Goal: Transaction & Acquisition: Subscribe to service/newsletter

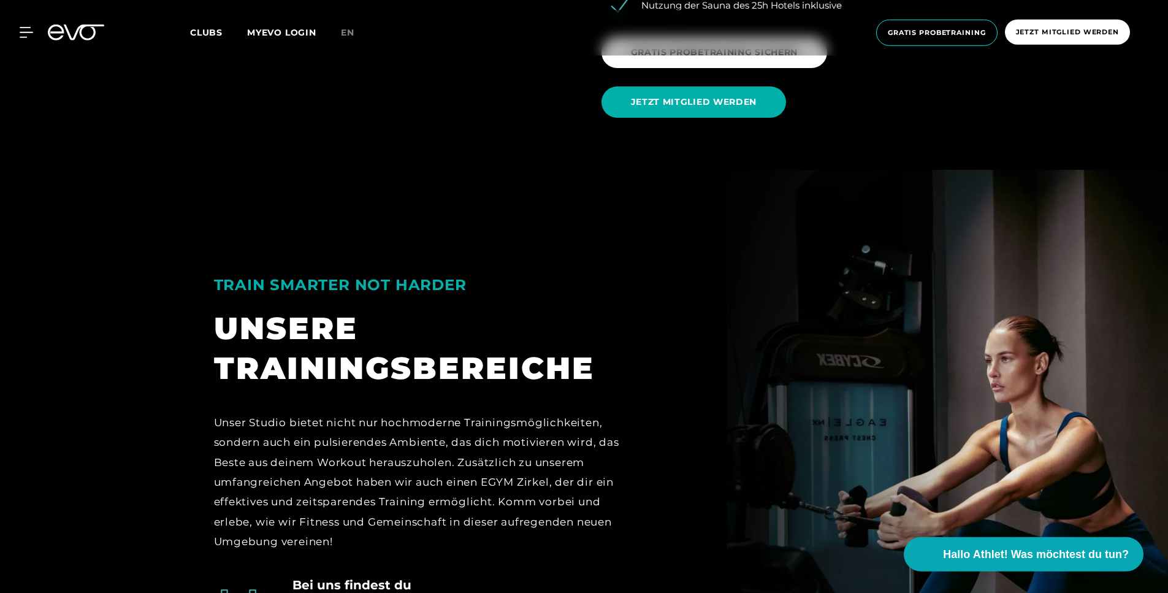
scroll to position [2177, 0]
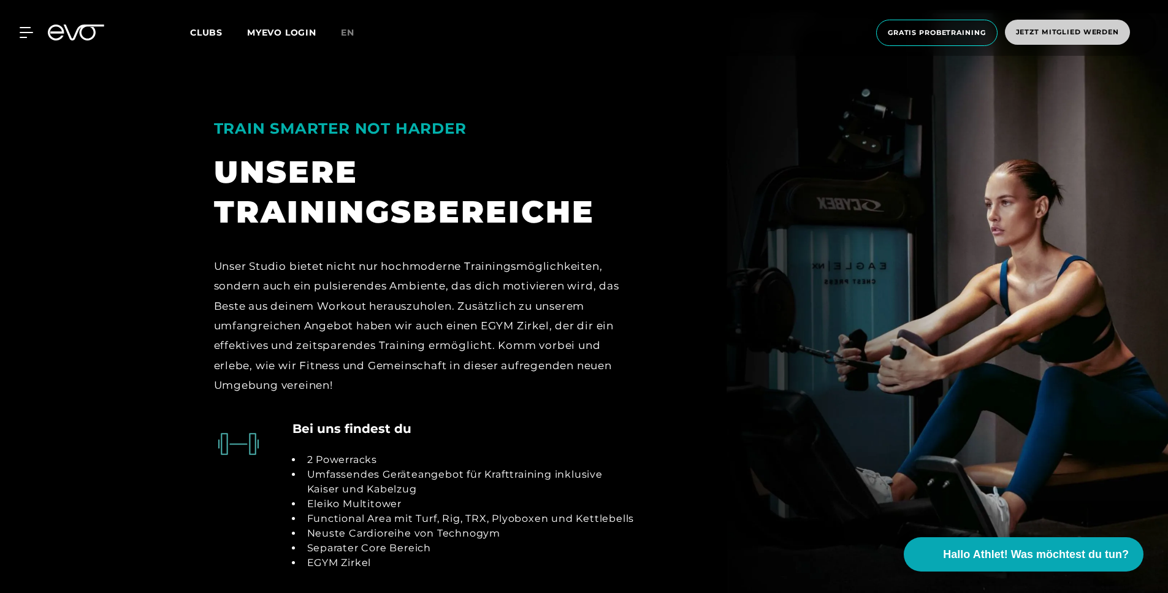
click at [1032, 29] on span "Jetzt Mitglied werden" at bounding box center [1067, 32] width 103 height 10
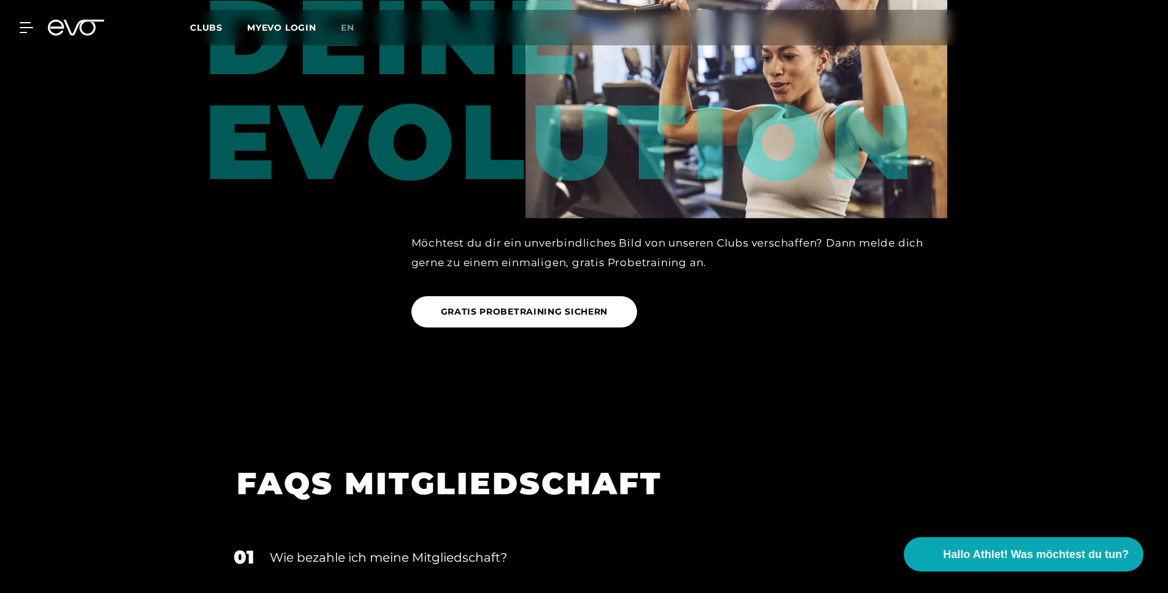
scroll to position [1530, 0]
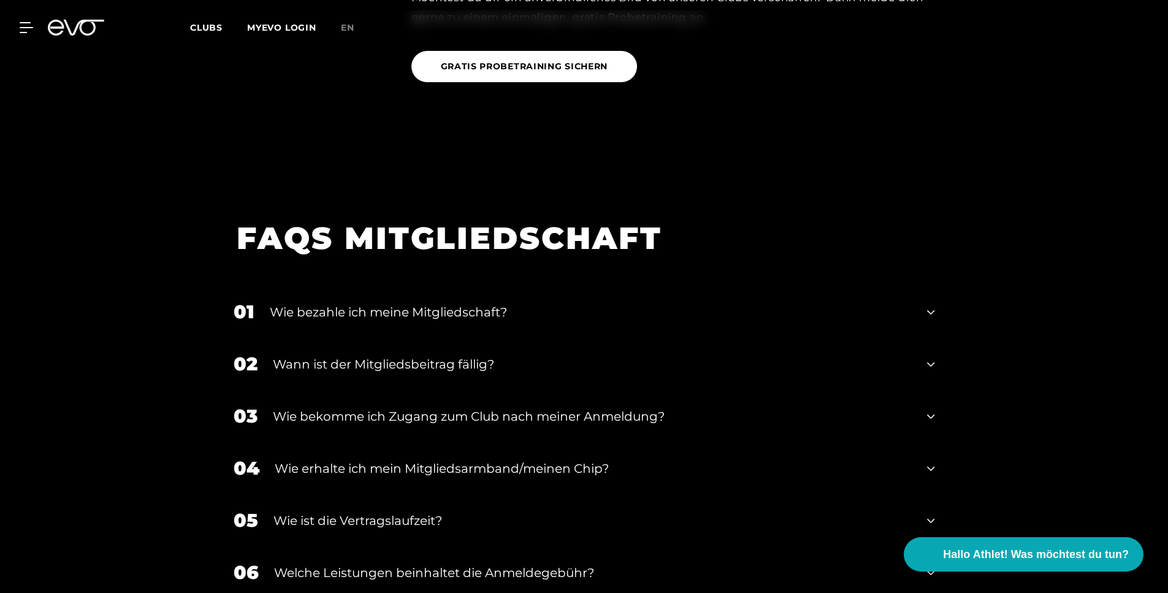
click at [934, 314] on icon at bounding box center [930, 312] width 7 height 15
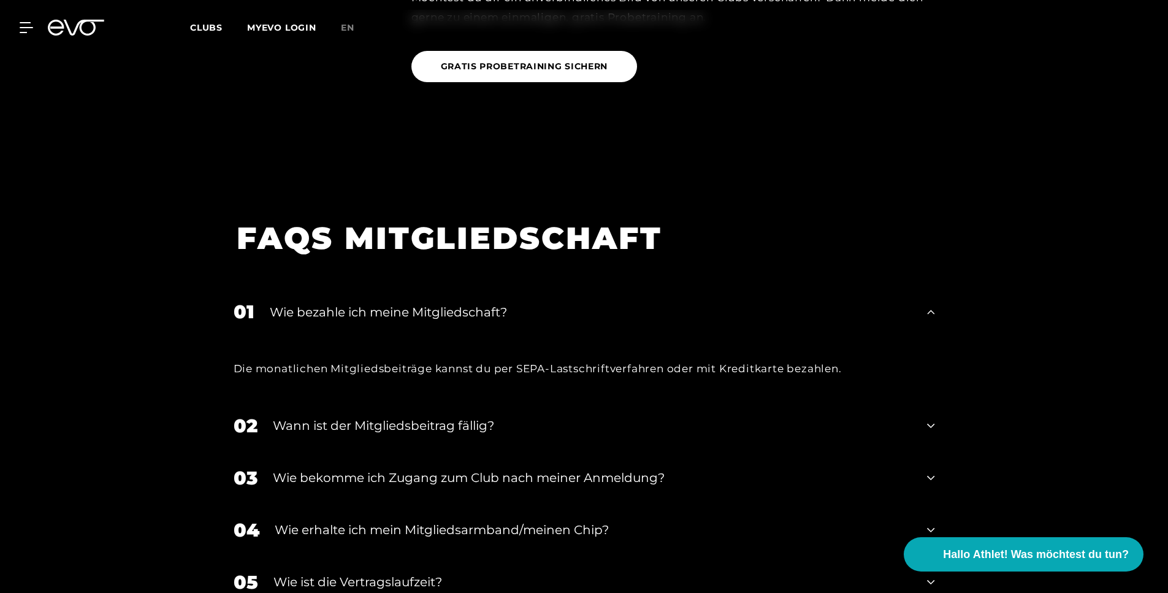
click at [934, 314] on icon at bounding box center [930, 312] width 7 height 15
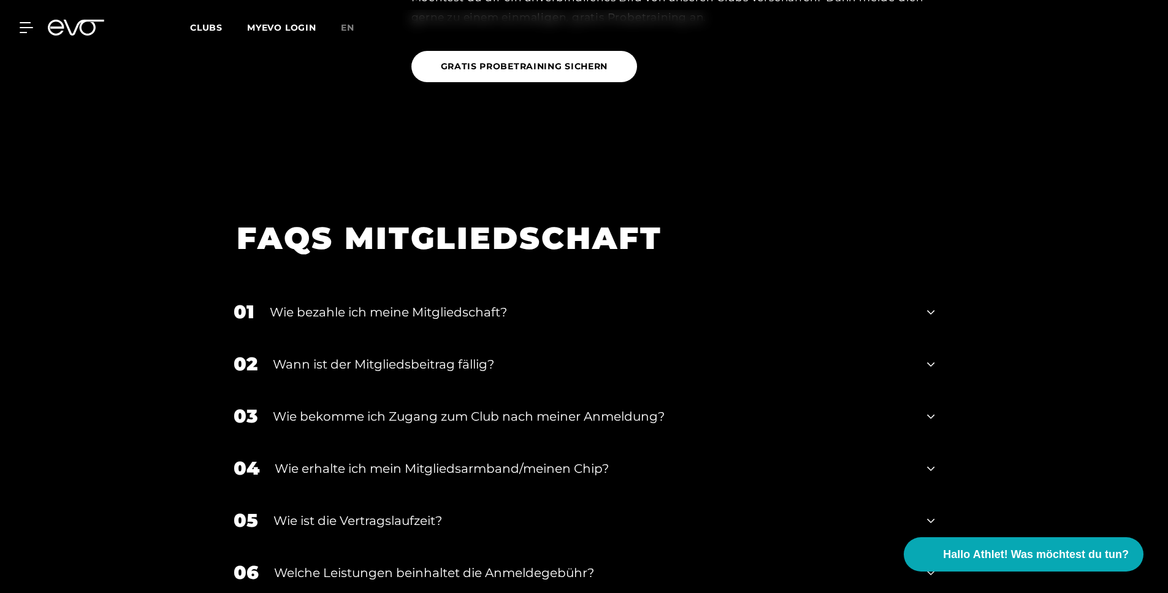
click at [934, 359] on icon at bounding box center [930, 364] width 7 height 15
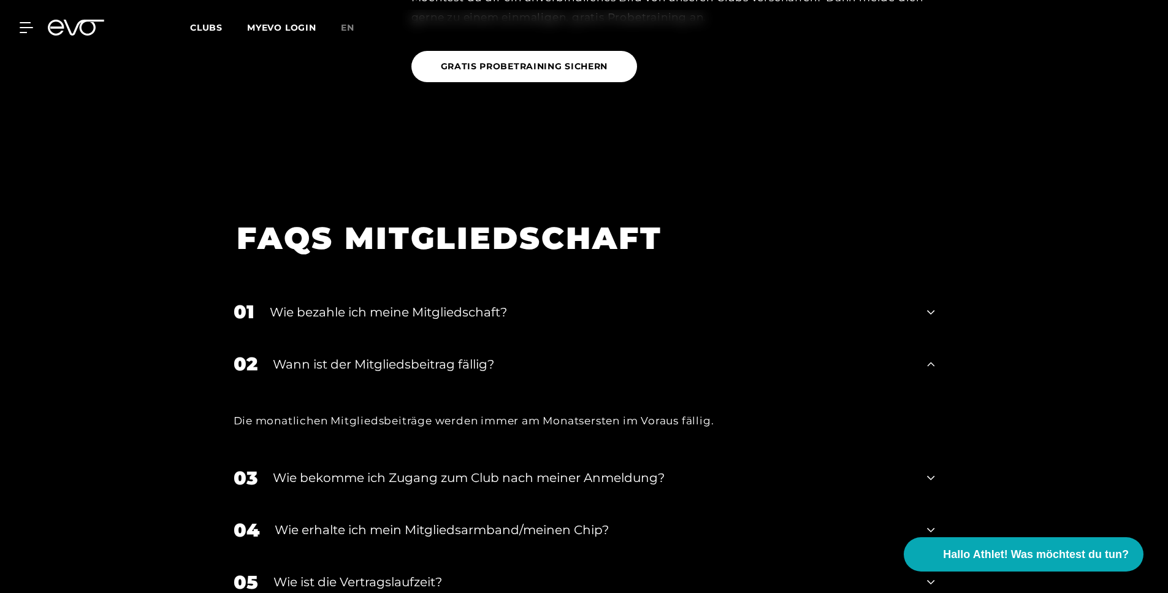
click at [934, 359] on icon at bounding box center [930, 364] width 7 height 15
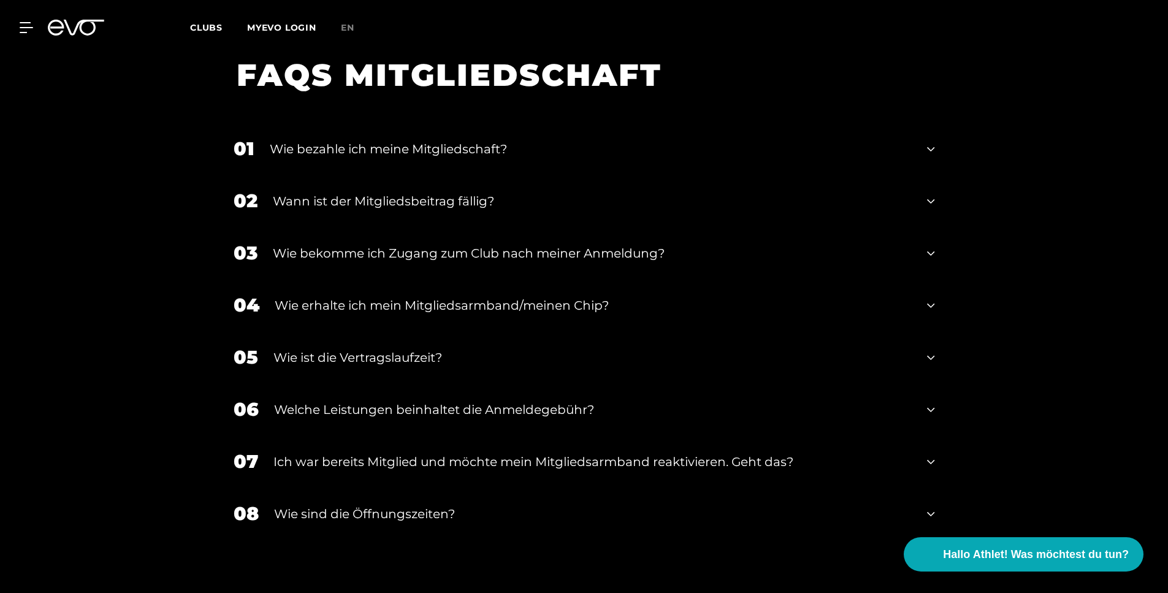
scroll to position [1697, 0]
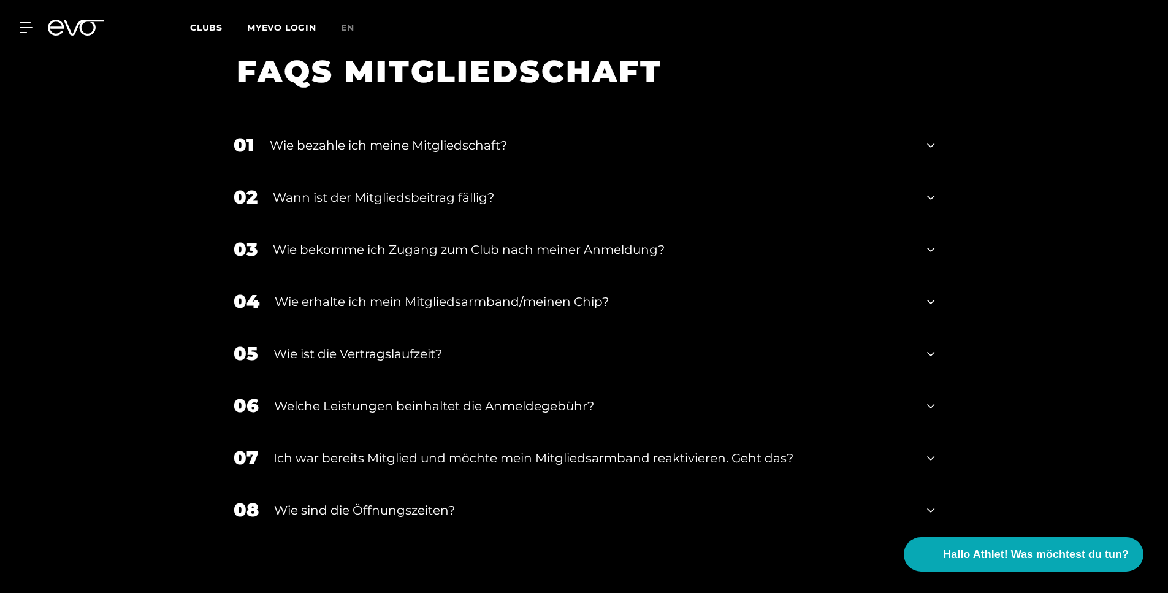
click at [930, 354] on icon at bounding box center [930, 354] width 7 height 4
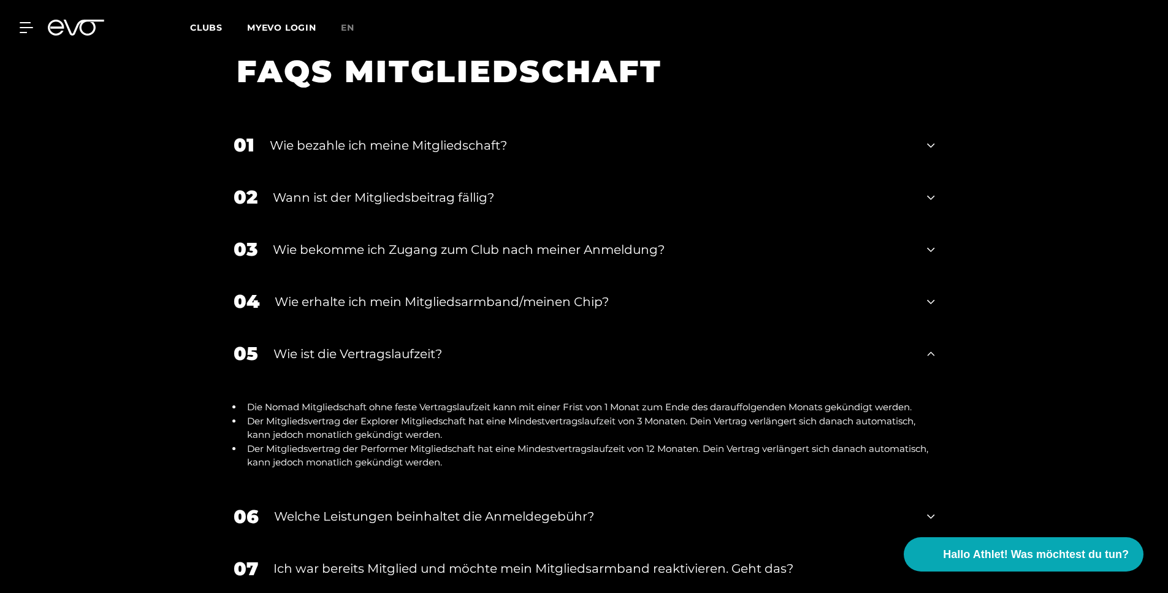
click at [930, 354] on icon at bounding box center [930, 353] width 7 height 15
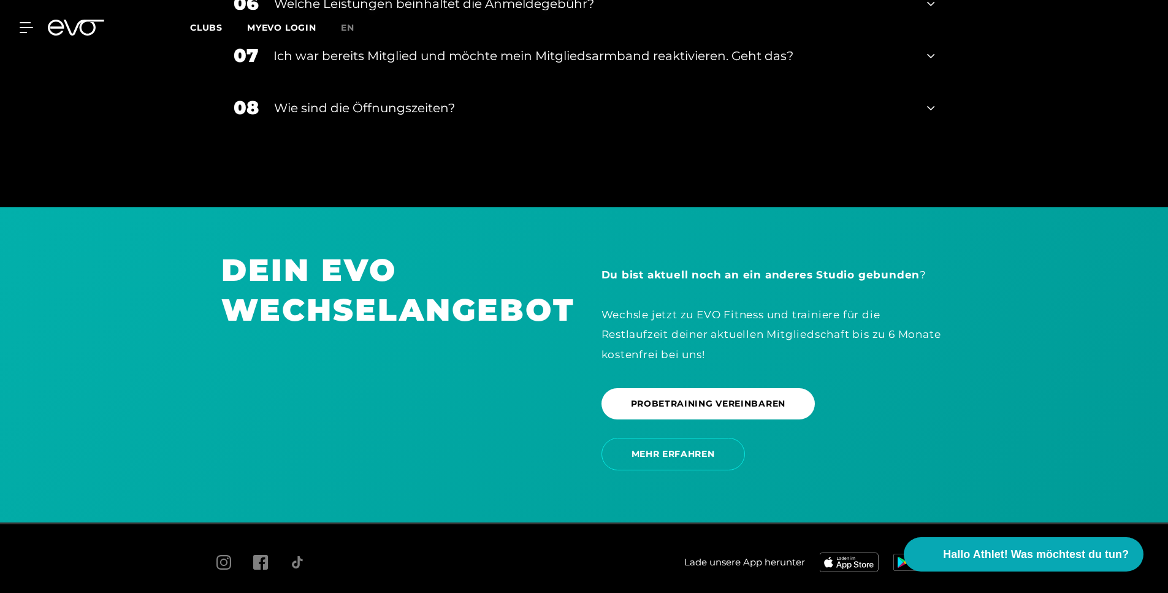
scroll to position [2160, 0]
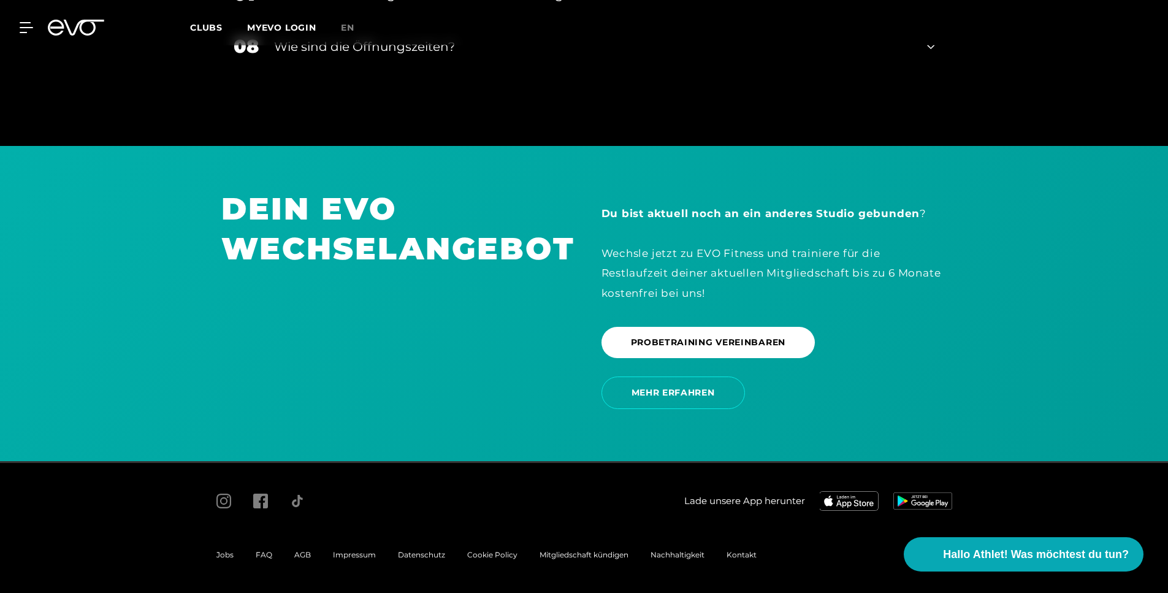
click at [264, 554] on span "FAQ" at bounding box center [264, 554] width 17 height 9
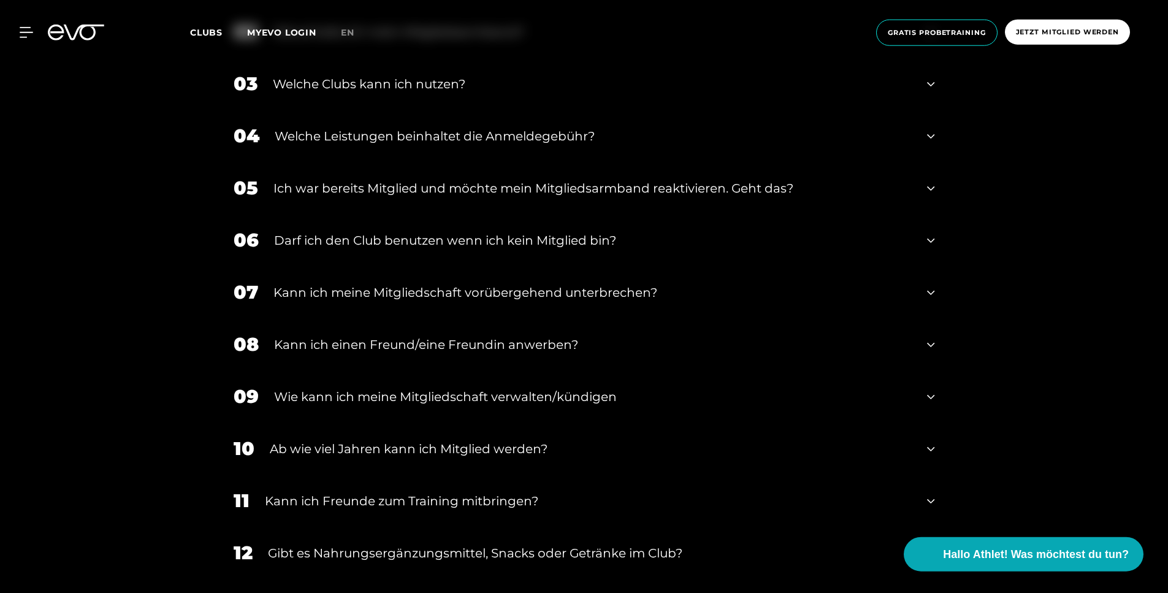
scroll to position [765, 0]
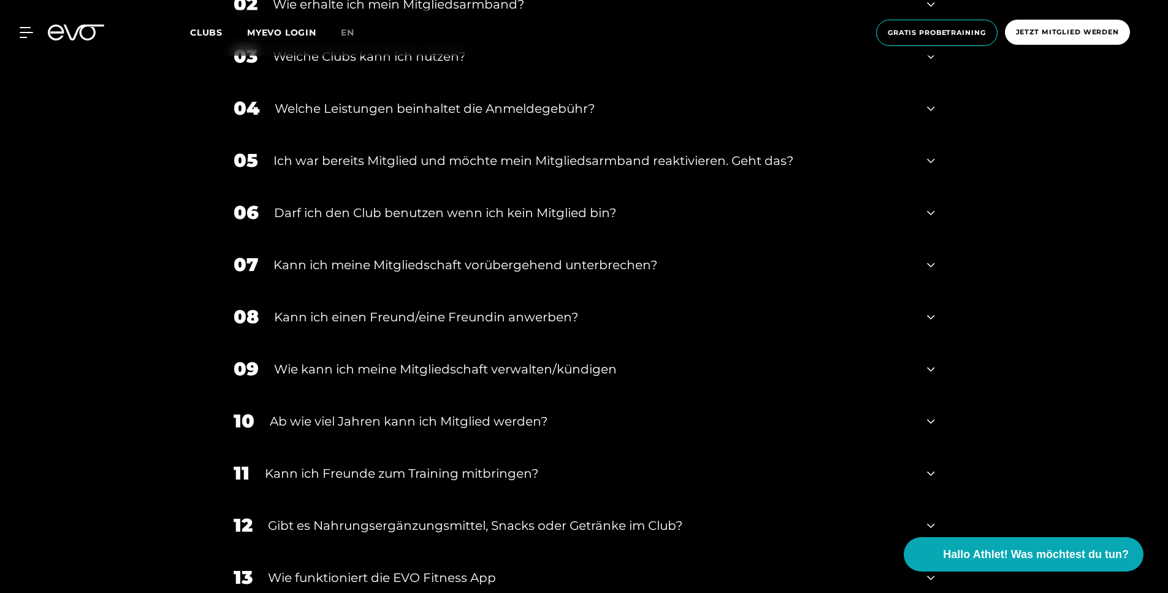
click at [550, 370] on div "Wie kann ich meine Mitgliedschaft verwalten/kündigen" at bounding box center [593, 369] width 638 height 18
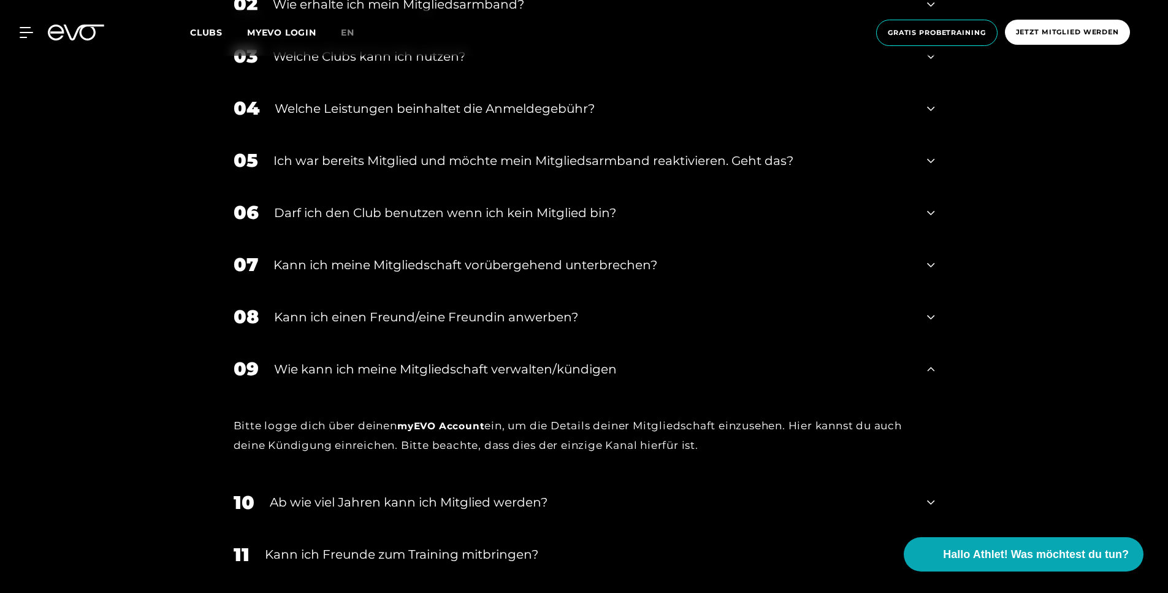
click at [550, 370] on div "Wie kann ich meine Mitgliedschaft verwalten/kündigen" at bounding box center [593, 369] width 638 height 18
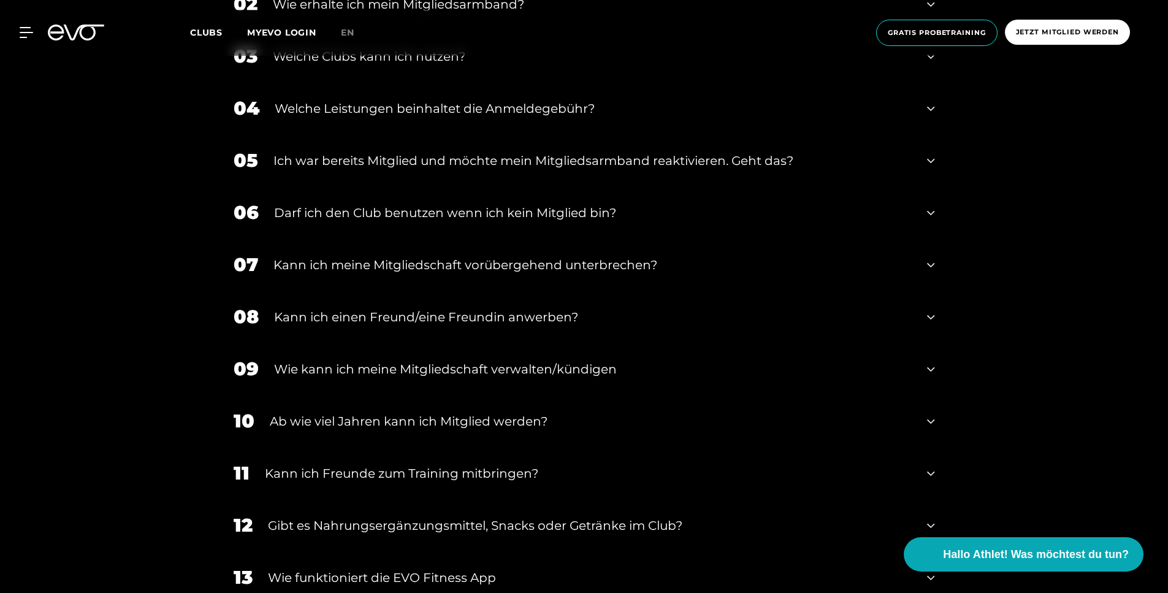
click at [550, 370] on div "Wie kann ich meine Mitgliedschaft verwalten/kündigen" at bounding box center [593, 369] width 638 height 18
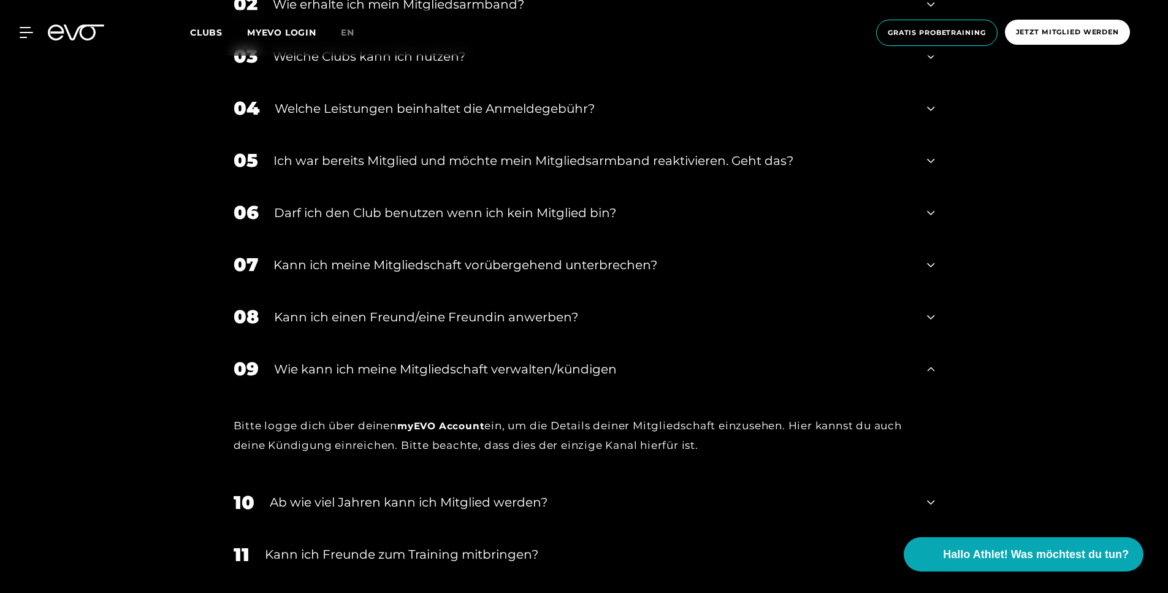
click at [550, 370] on div "Wie kann ich meine Mitgliedschaft verwalten/kündigen" at bounding box center [593, 369] width 638 height 18
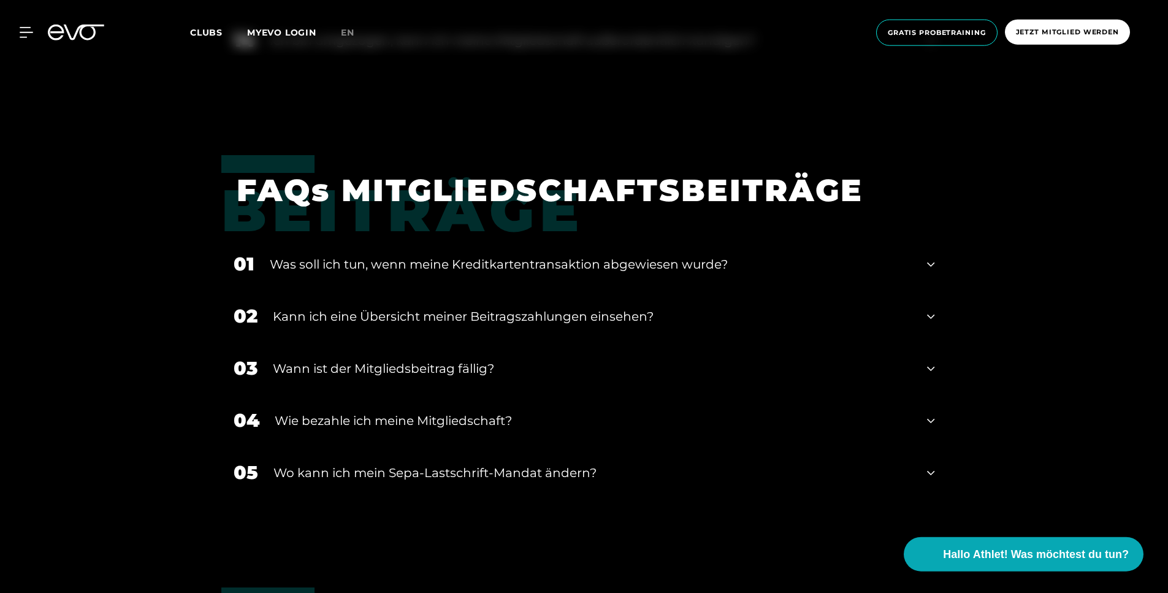
scroll to position [1363, 0]
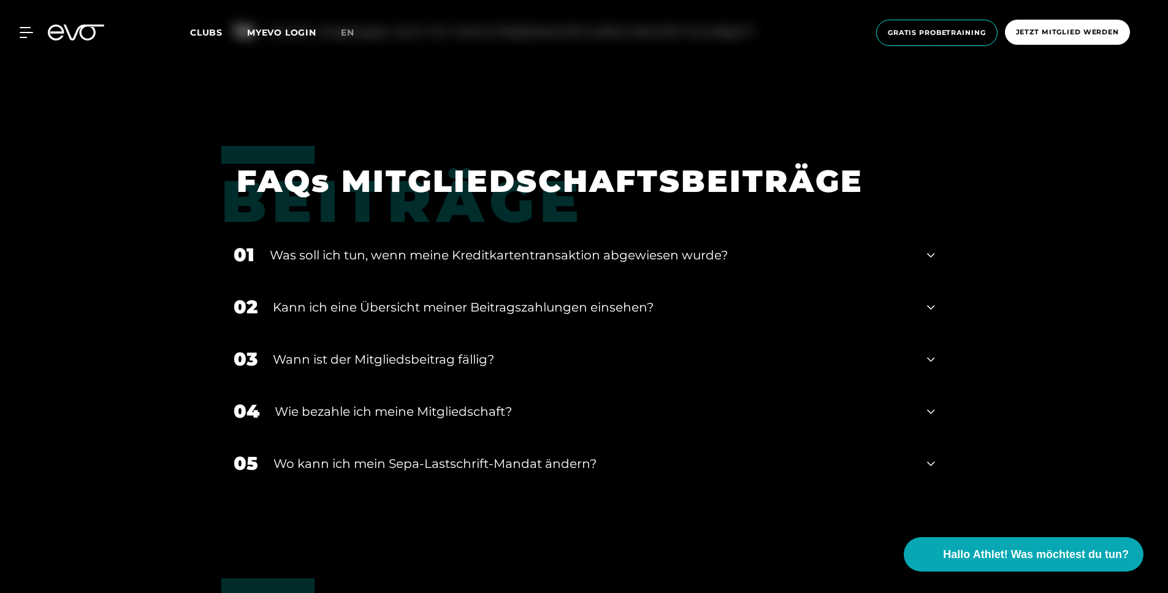
click at [493, 414] on div "Wie bezahle ich meine Mitgliedschaft?" at bounding box center [594, 411] width 638 height 18
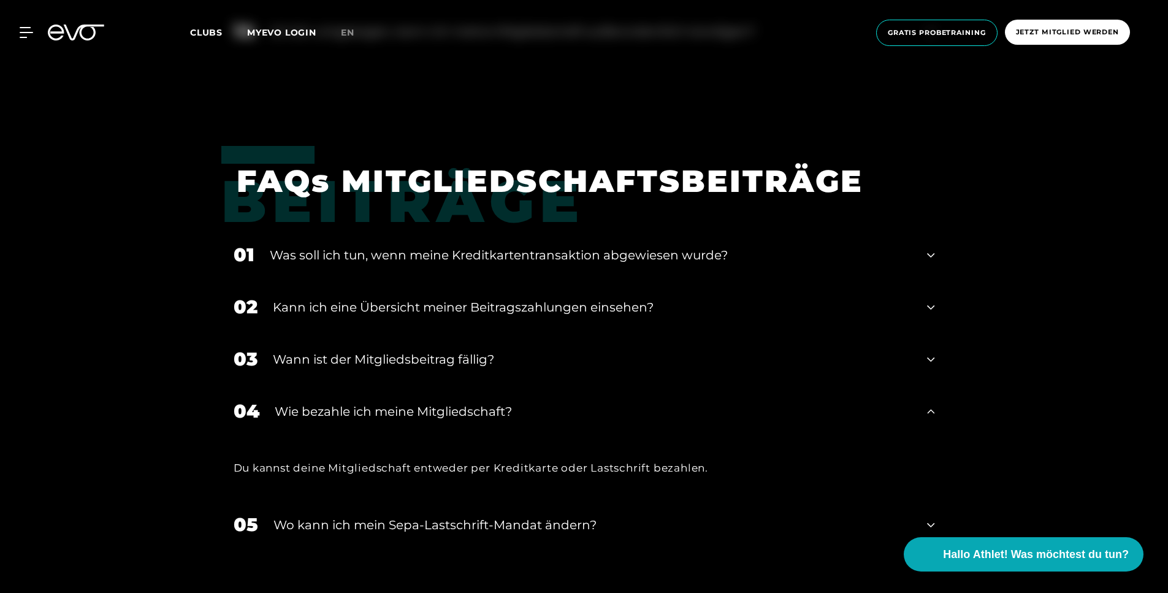
click at [493, 414] on div "Wie bezahle ich meine Mitgliedschaft?" at bounding box center [594, 411] width 638 height 18
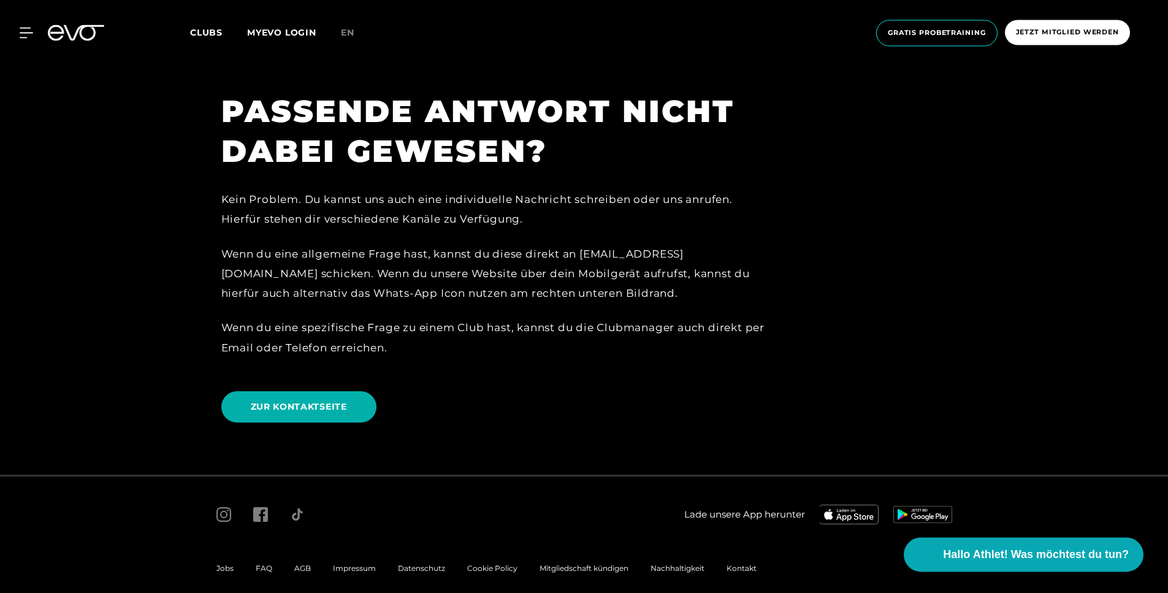
scroll to position [2703, 0]
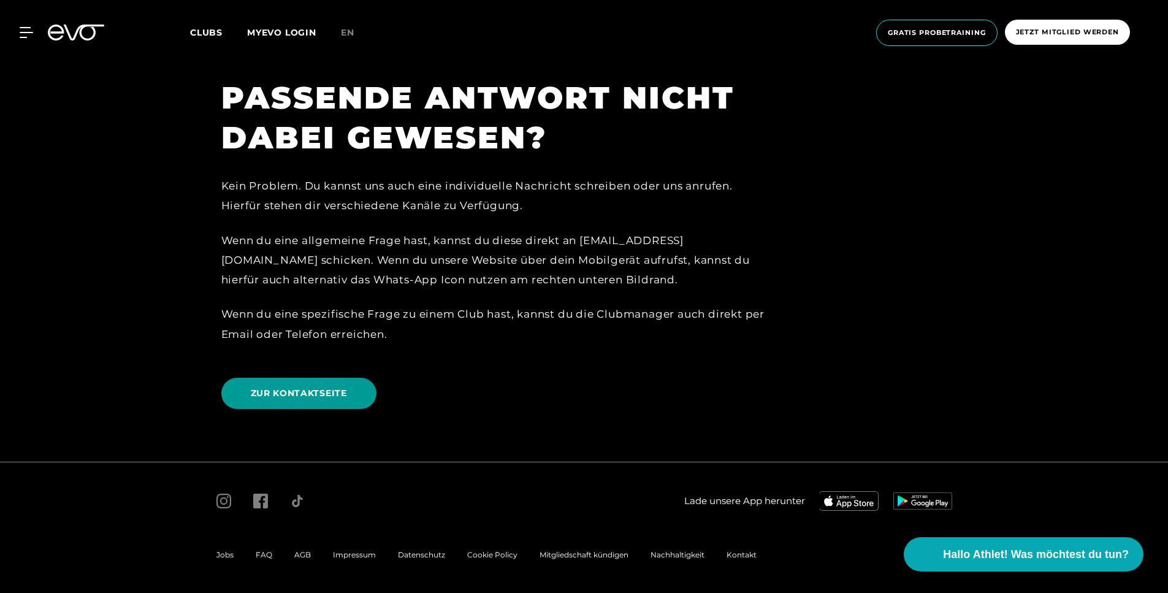
click at [320, 395] on span "ZUR KONTAKTSEITE" at bounding box center [299, 393] width 96 height 13
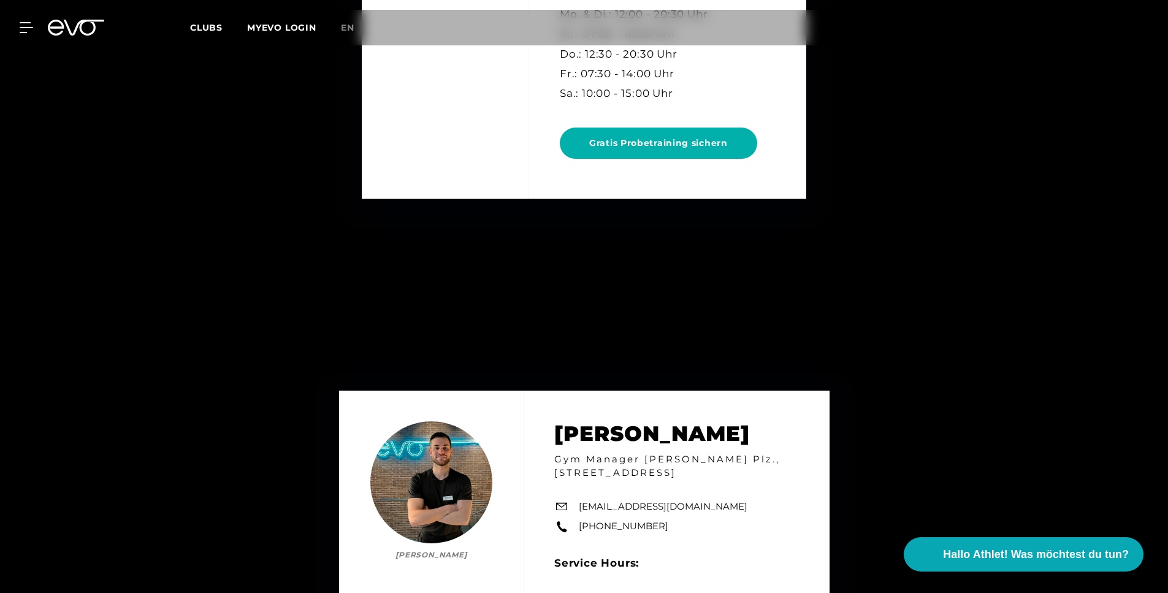
scroll to position [4639, 0]
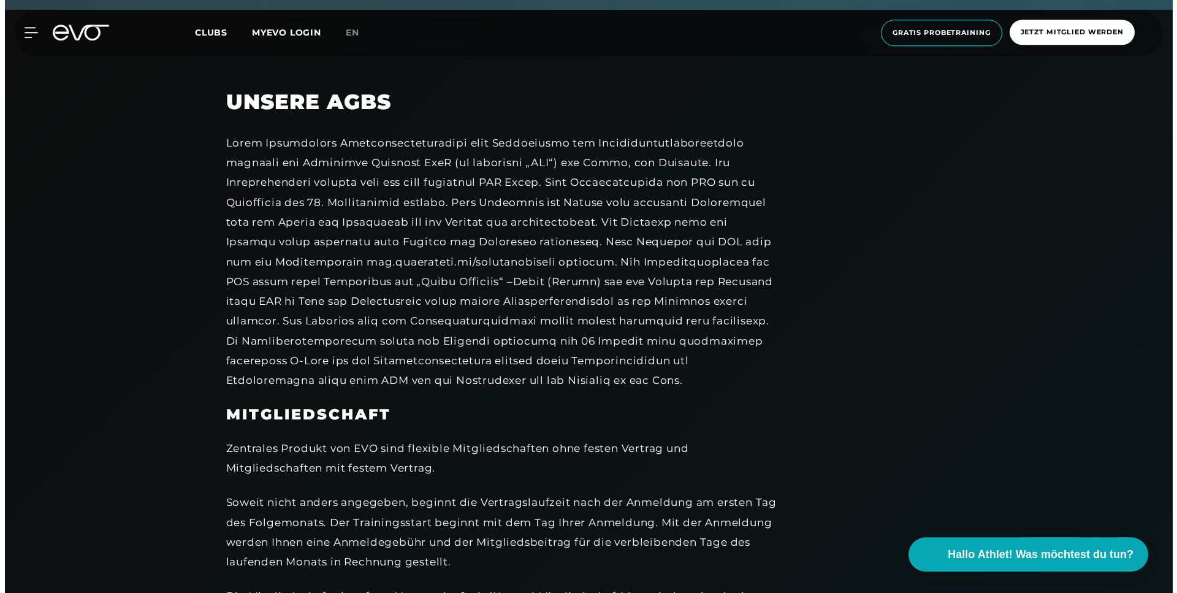
scroll to position [541, 0]
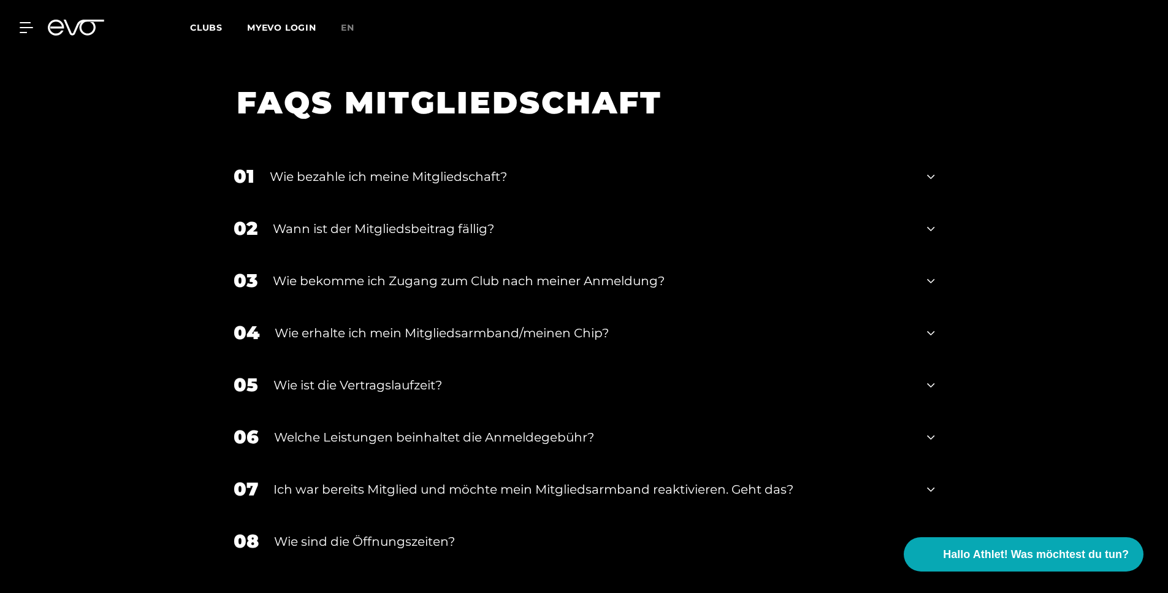
scroll to position [1667, 0]
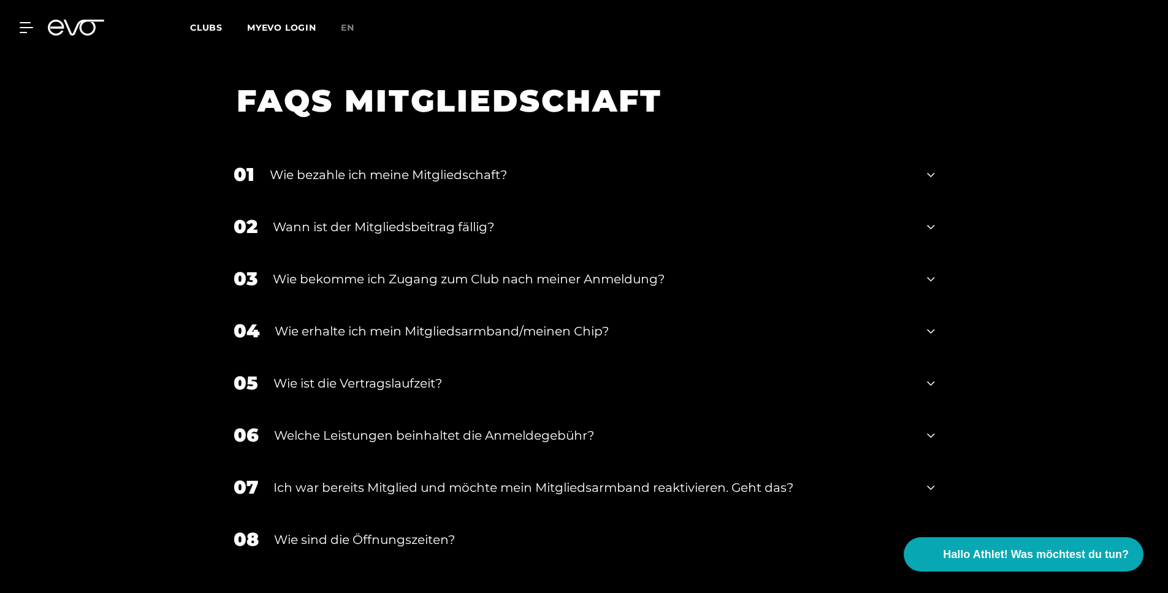
click at [278, 381] on div "Wie ist die Vertragslaufzeit?" at bounding box center [592, 383] width 639 height 18
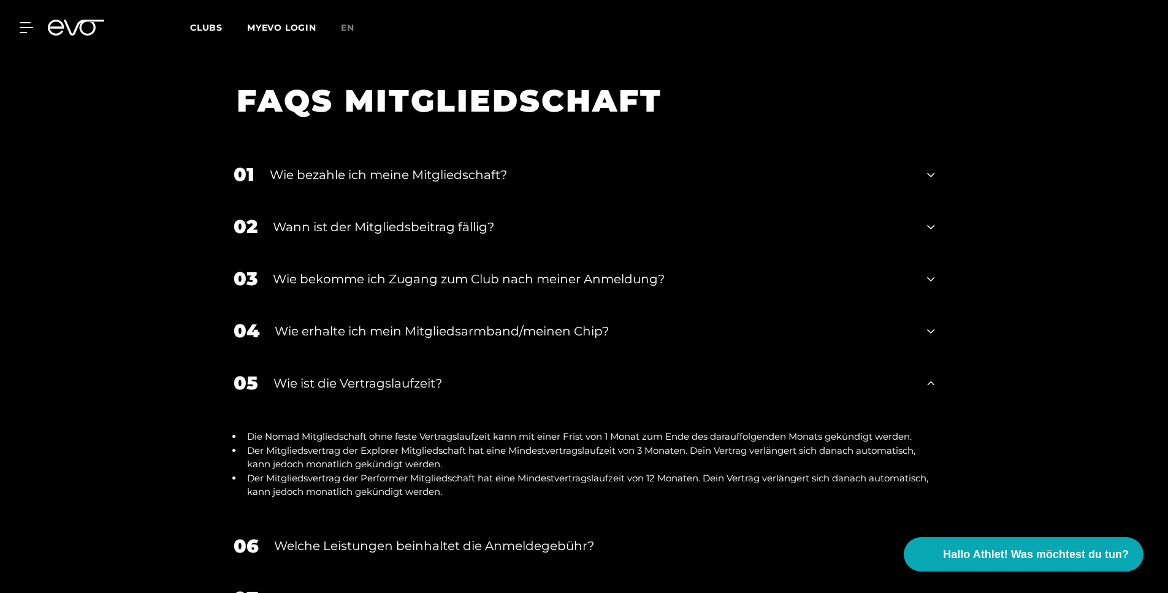
scroll to position [1864, 0]
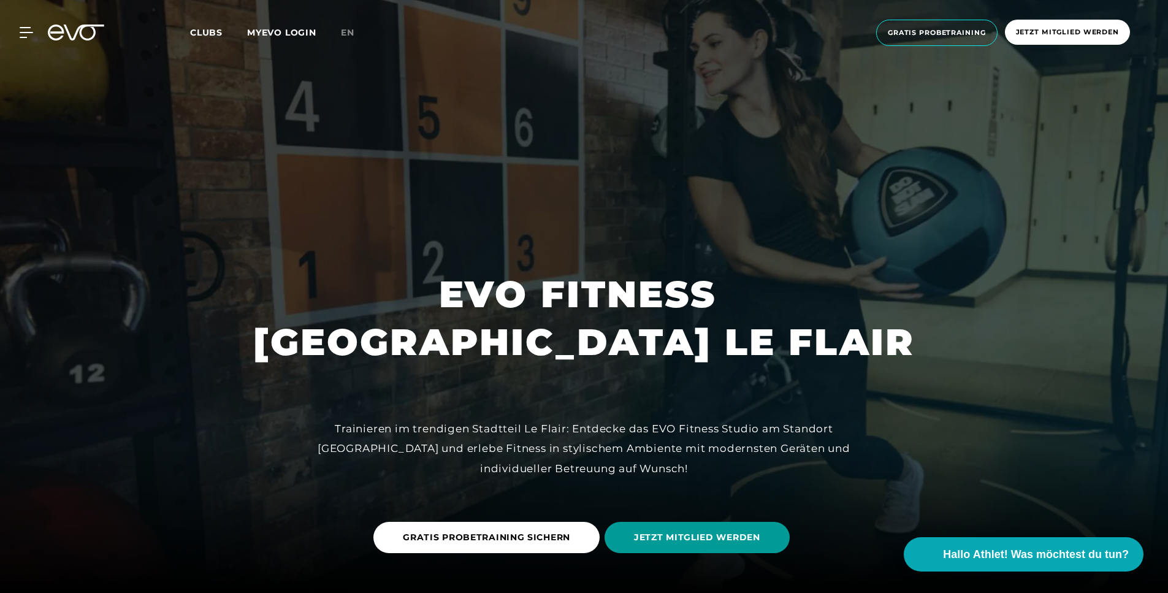
click at [676, 539] on span "JETZT MITGLIED WERDEN" at bounding box center [697, 537] width 126 height 13
